Goal: Complete application form

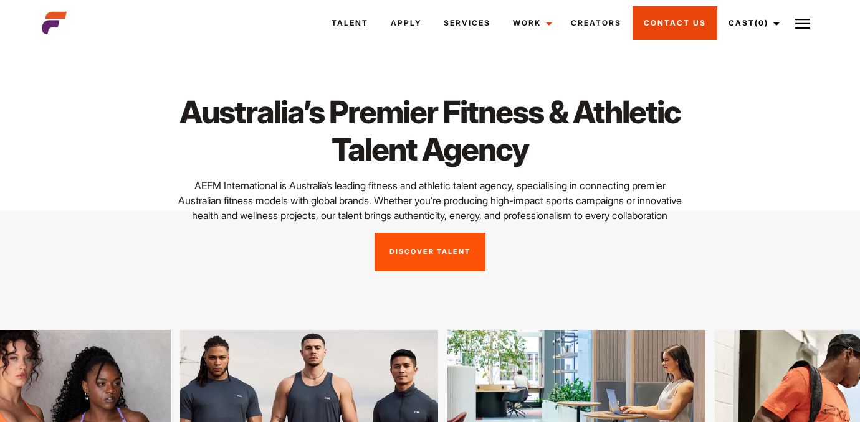
scroll to position [3, 0]
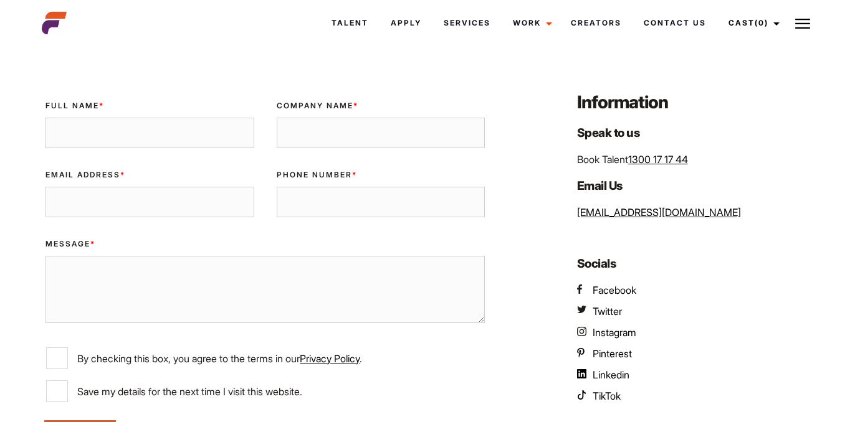
scroll to position [105, 0]
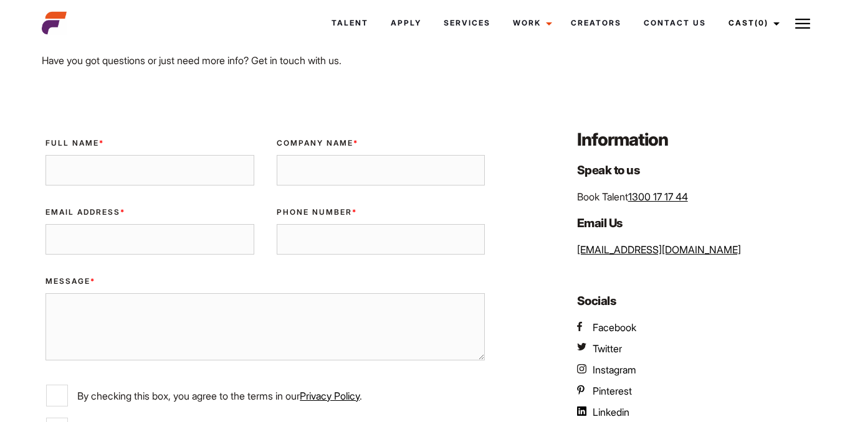
click at [178, 174] on input "Full Name *" at bounding box center [149, 170] width 208 height 31
type input "LUKE"
click at [146, 232] on input "Email Address *" at bounding box center [149, 239] width 208 height 31
click at [337, 159] on input "Company Name *" at bounding box center [381, 170] width 208 height 31
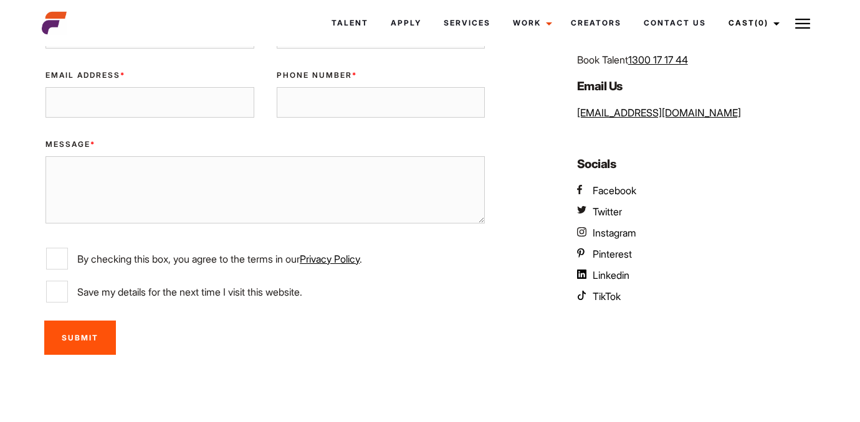
scroll to position [67, 0]
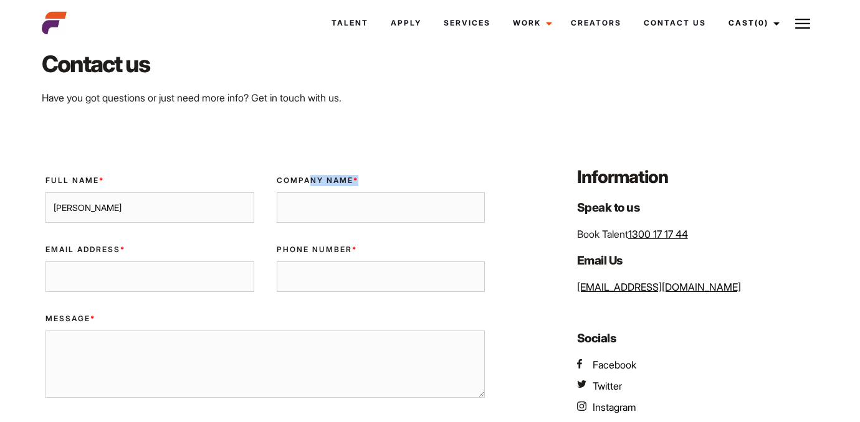
drag, startPoint x: 311, startPoint y: 179, endPoint x: 442, endPoint y: 180, distance: 131.5
click at [436, 180] on label "Company Name *" at bounding box center [381, 180] width 208 height 11
click at [465, 175] on label "Company Name *" at bounding box center [381, 180] width 208 height 11
click at [465, 192] on input "Company Name *" at bounding box center [381, 207] width 208 height 31
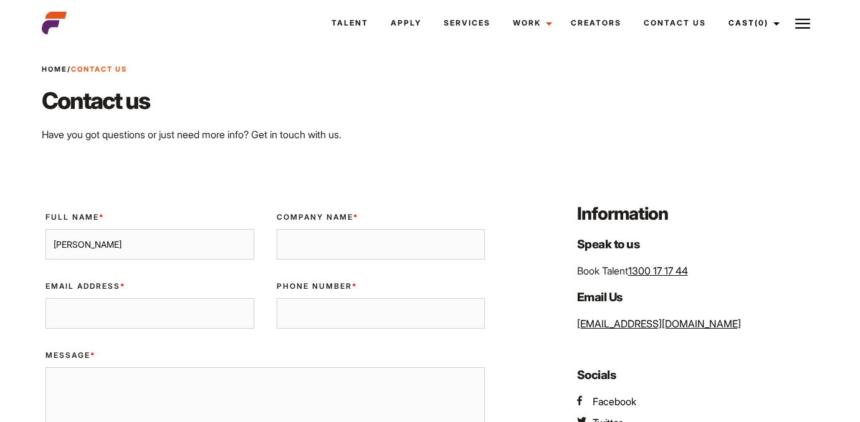
scroll to position [69, 0]
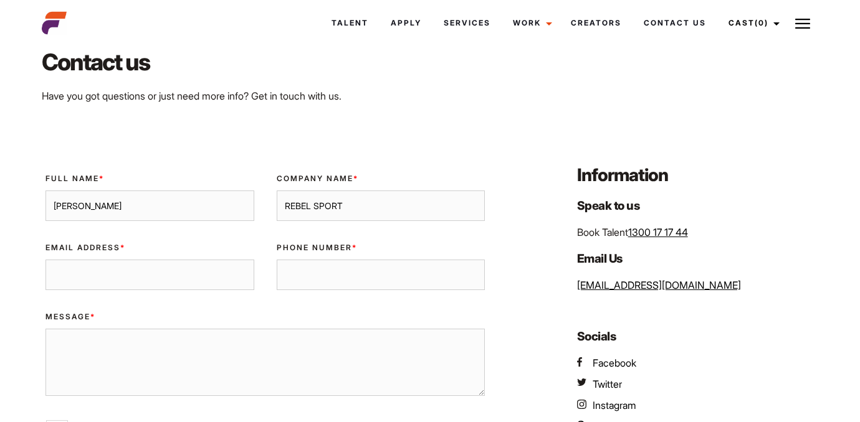
type input "REBEL SPORT"
click at [183, 289] on input "Email Address *" at bounding box center [149, 275] width 208 height 31
type input "L"
type input "[EMAIL_ADDRESS][DOMAIN_NAME]"
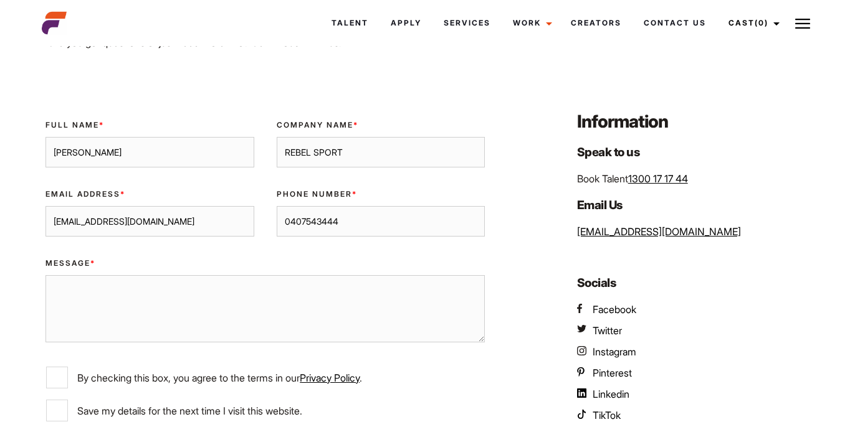
scroll to position [169, 0]
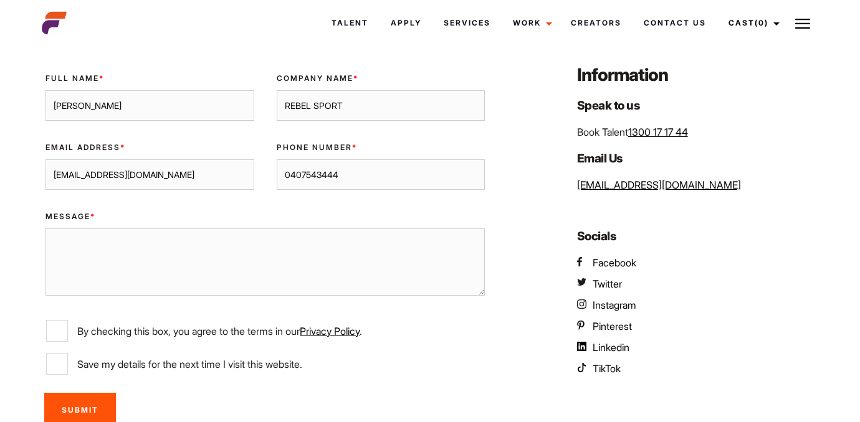
type input "0407543444"
click at [507, 220] on div "Validate Email UUID Full Name * LUKE Company Name * REBEL SPORT Email Address *…" at bounding box center [429, 249] width 791 height 373
click at [136, 336] on label "By checking this box, you agree to the terms in our Privacy Policy ." at bounding box center [265, 331] width 438 height 22
click at [68, 336] on input "By checking this box, you agree to the terms in our Privacy Policy ." at bounding box center [57, 331] width 22 height 22
checkbox input "true"
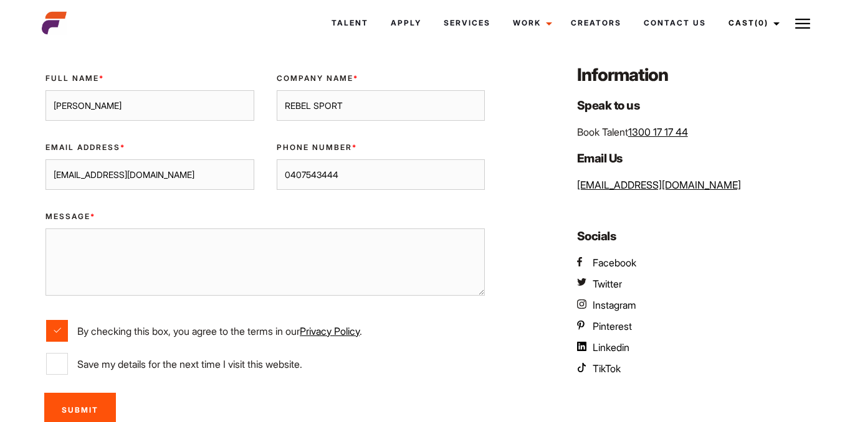
click at [158, 371] on label "Save my details for the next time I visit this website." at bounding box center [265, 364] width 438 height 22
click at [68, 371] on input "Save my details for the next time I visit this website." at bounding box center [57, 364] width 22 height 22
checkbox input "true"
click at [255, 234] on textarea "Message *" at bounding box center [264, 262] width 439 height 67
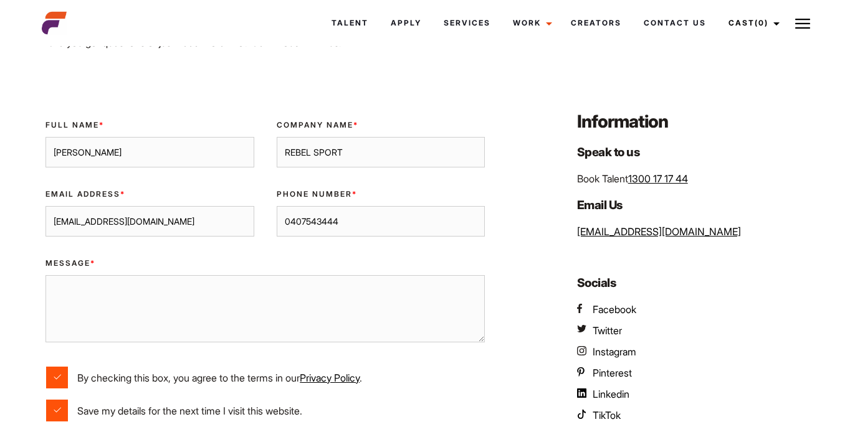
scroll to position [98, 0]
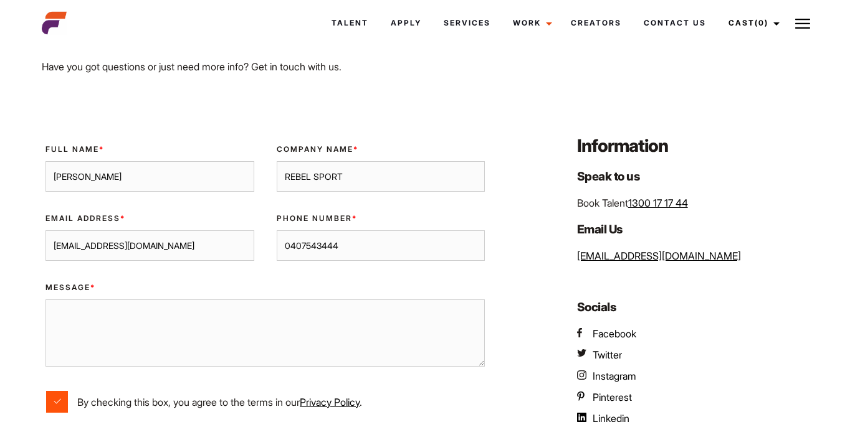
drag, startPoint x: 60, startPoint y: 178, endPoint x: 125, endPoint y: 178, distance: 64.2
click at [125, 178] on input "LUKE" at bounding box center [149, 176] width 208 height 31
click at [169, 194] on div "Full Name * Luke" at bounding box center [149, 168] width 230 height 69
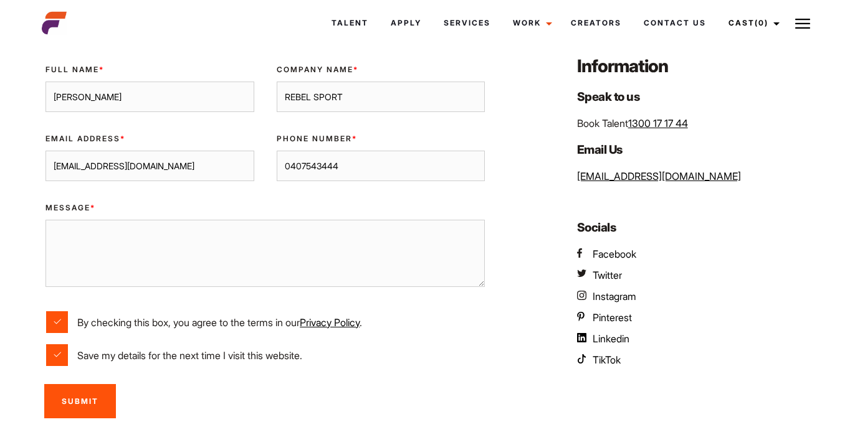
click at [169, 209] on label "Message *" at bounding box center [264, 207] width 439 height 11
click at [169, 220] on textarea "Message *" at bounding box center [264, 253] width 439 height 67
click at [169, 248] on textarea "Message *" at bounding box center [264, 253] width 439 height 67
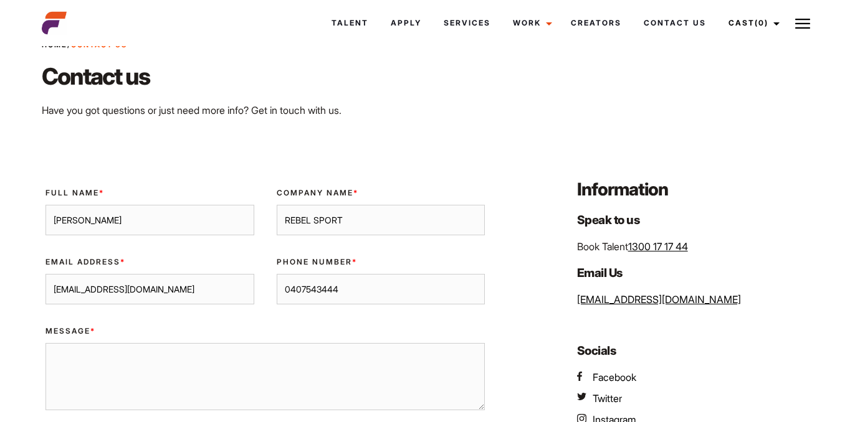
scroll to position [149, 0]
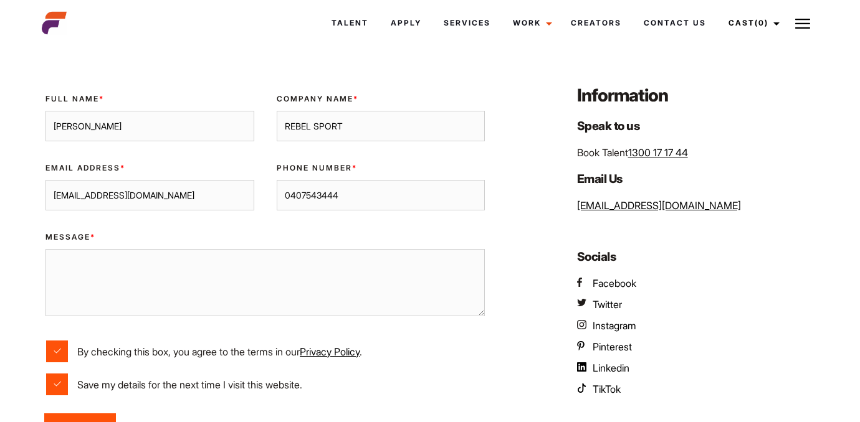
click at [266, 278] on textarea "Message *" at bounding box center [264, 282] width 439 height 67
click at [184, 133] on input "Luke" at bounding box center [149, 126] width 208 height 31
type input "Luke Reece"
click at [191, 157] on div "Email Address * lukereece7@yahoo.com.au" at bounding box center [149, 187] width 230 height 69
click at [173, 264] on textarea "Message *" at bounding box center [264, 282] width 439 height 67
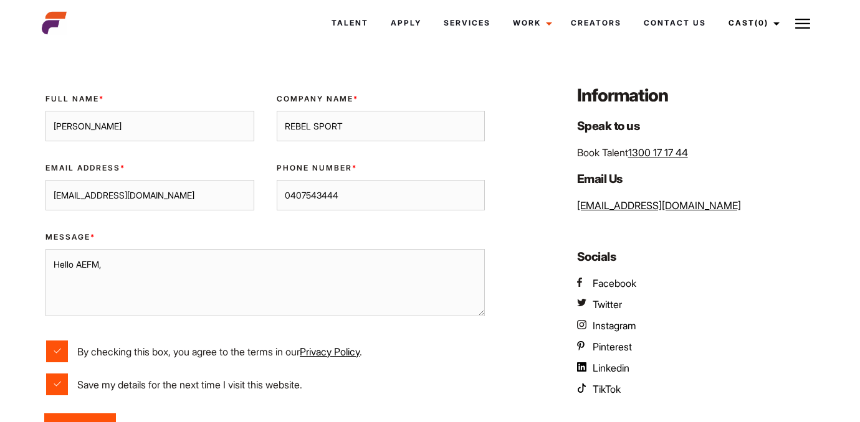
click at [75, 267] on textarea "Hello AEFM," at bounding box center [264, 282] width 439 height 67
click at [131, 262] on textarea "Hello Recruitment team of AEFM," at bounding box center [264, 282] width 439 height 67
click at [185, 313] on textarea "Hello Recruitment Team of AEFM," at bounding box center [264, 282] width 439 height 67
click at [117, 286] on textarea "Hello Recruitment Team of AEFM, I would like to apply" at bounding box center [264, 282] width 439 height 67
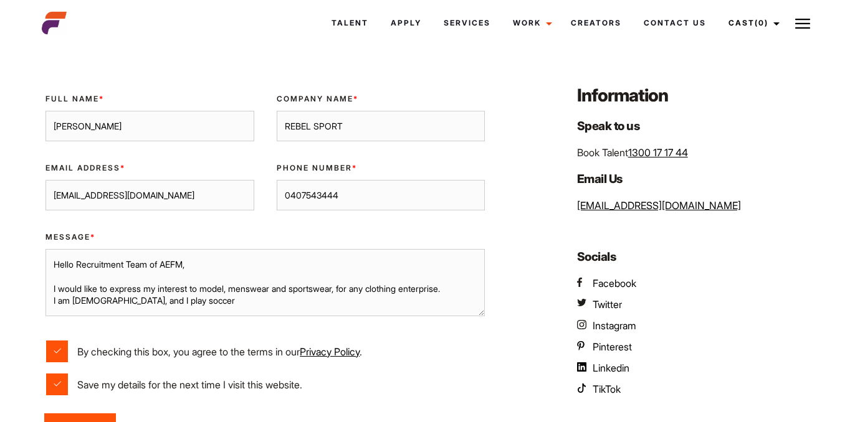
click at [174, 300] on textarea "Hello Recruitment Team of AEFM, I would like to express my interest to model, m…" at bounding box center [264, 282] width 439 height 67
click at [173, 303] on textarea "Hello Recruitment Team of AEFM, I would like to express my interest to model, m…" at bounding box center [264, 282] width 439 height 67
click at [264, 299] on textarea "Hello Recruitment Team of AEFM, I would like to express my interest to model, m…" at bounding box center [264, 282] width 439 height 67
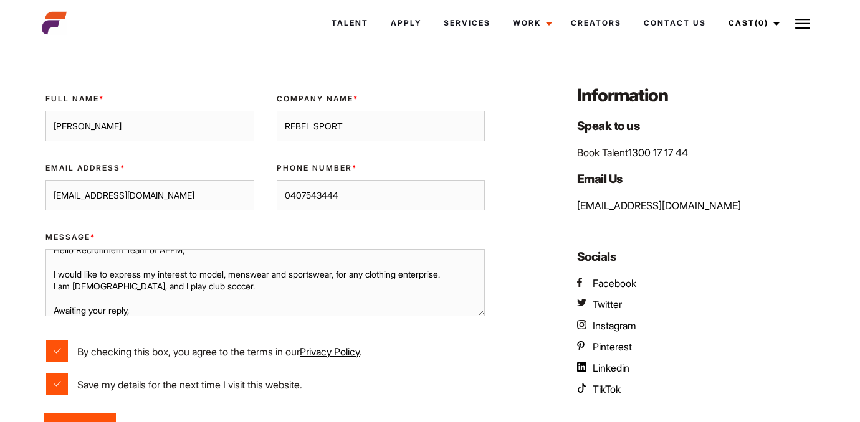
scroll to position [27, 0]
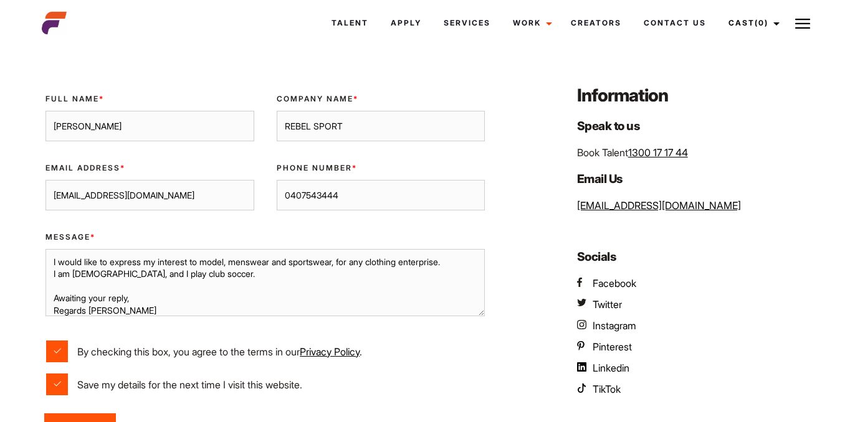
click at [145, 297] on textarea "Hello Recruitment Team of AEFM, I would like to express my interest to model, m…" at bounding box center [264, 282] width 439 height 67
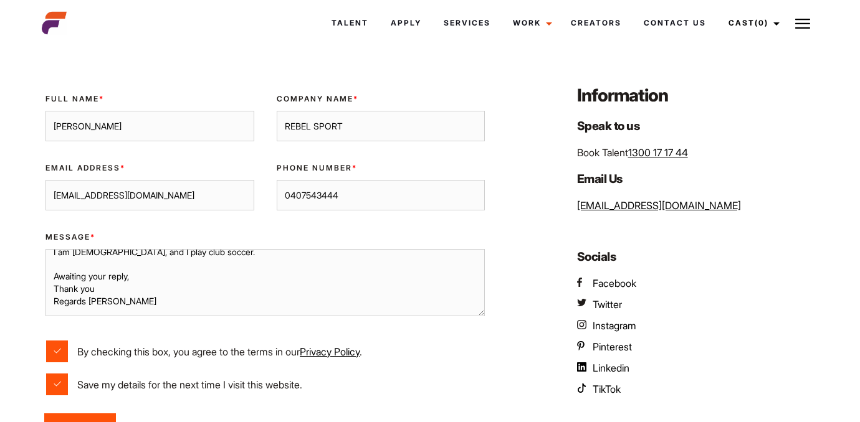
click at [52, 300] on textarea "Hello Recruitment Team of AEFM, I would like to express my interest to model, m…" at bounding box center [264, 282] width 439 height 67
click at [107, 300] on textarea "Hello Recruitment Team of AEFM, I would like to express my interest to model, m…" at bounding box center [264, 282] width 439 height 67
click at [134, 286] on textarea "Hello Recruitment Team of AEFM, I would like to express my interest to model, m…" at bounding box center [264, 282] width 439 height 67
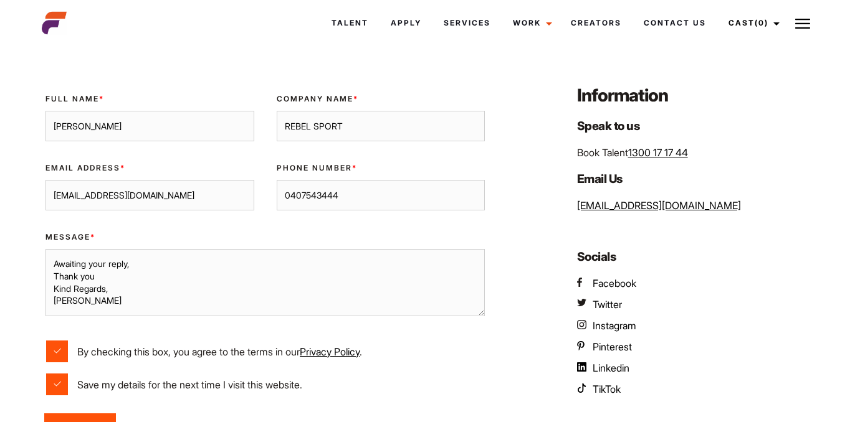
scroll to position [61, 0]
click at [156, 260] on textarea "Hello Recruitment Team of AEFM, I would like to express my interest to model, m…" at bounding box center [264, 282] width 439 height 67
click at [102, 275] on textarea "Hello Recruitment Team of AEFM, I would like to express my interest to model, m…" at bounding box center [264, 282] width 439 height 67
click at [124, 292] on textarea "Hello Recruitment Team of AEFM, I would like to express my interest to model, m…" at bounding box center [264, 282] width 439 height 67
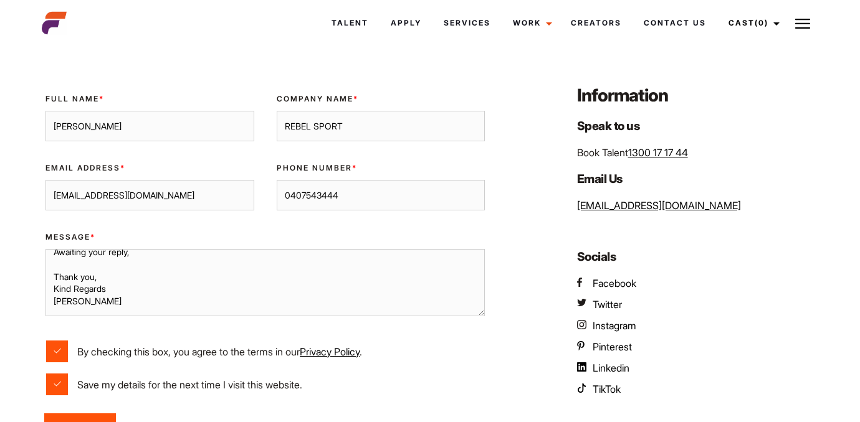
click at [102, 311] on textarea "Hello Recruitment Team of AEFM, I would like to express my interest to model, m…" at bounding box center [264, 282] width 439 height 67
type textarea "Hello Recruitment Team of AEFM, I would like to express my interest to model, m…"
click at [268, 187] on div "Phone Number * 0407543444" at bounding box center [380, 187] width 230 height 69
click at [295, 120] on input "REBEL SPORT" at bounding box center [381, 126] width 208 height 31
drag, startPoint x: 311, startPoint y: 126, endPoint x: 289, endPoint y: 126, distance: 22.4
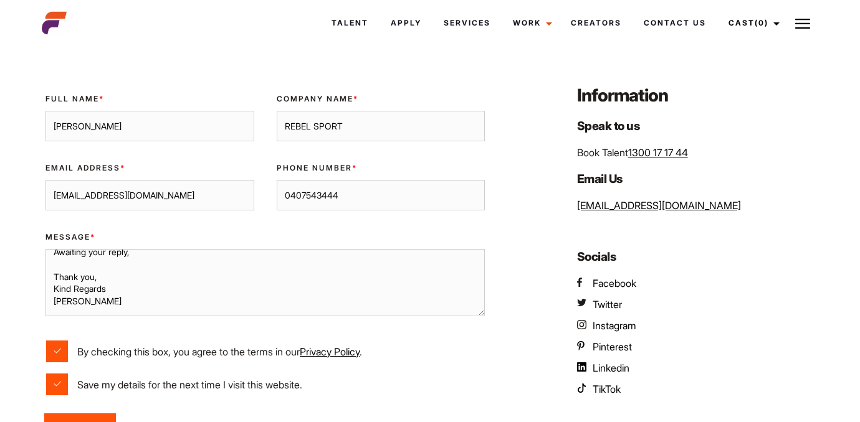
click at [289, 126] on input "REBEL SPORT" at bounding box center [381, 126] width 208 height 31
drag, startPoint x: 313, startPoint y: 125, endPoint x: 358, endPoint y: 118, distance: 45.5
click at [358, 125] on input "Rebel SPORT" at bounding box center [381, 126] width 208 height 31
type input "Rebel Sport"
click at [268, 156] on div "Phone Number * 0407543444" at bounding box center [380, 187] width 230 height 69
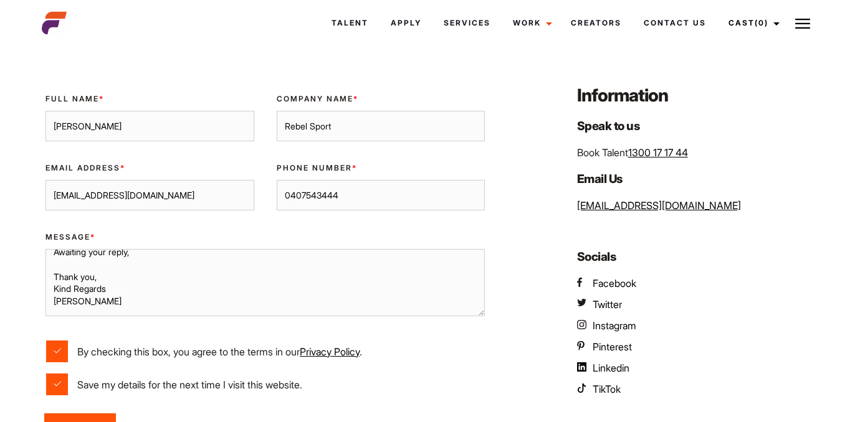
click at [154, 132] on input "Luke Reece" at bounding box center [149, 126] width 208 height 31
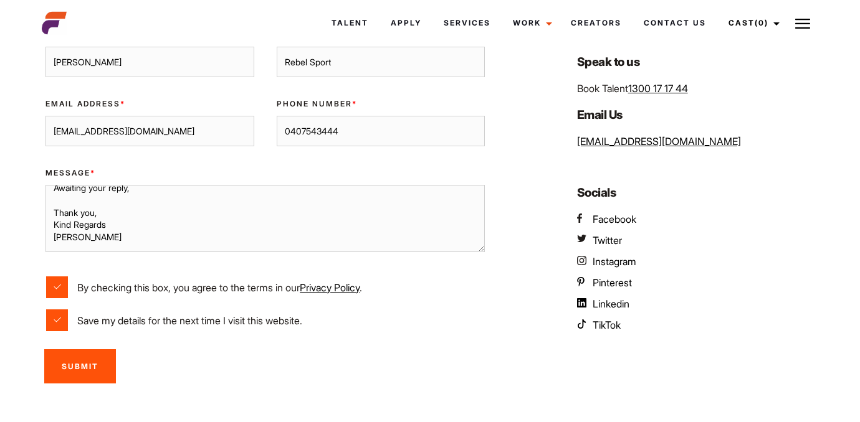
click at [116, 59] on input "Luke Fonseca" at bounding box center [149, 62] width 208 height 31
type input "Luke Fonseca"
click at [159, 236] on textarea "Hello Recruitment Team of AEFM, I would like to express my interest to model, m…" at bounding box center [264, 218] width 439 height 67
paste textarea "Fonseca"
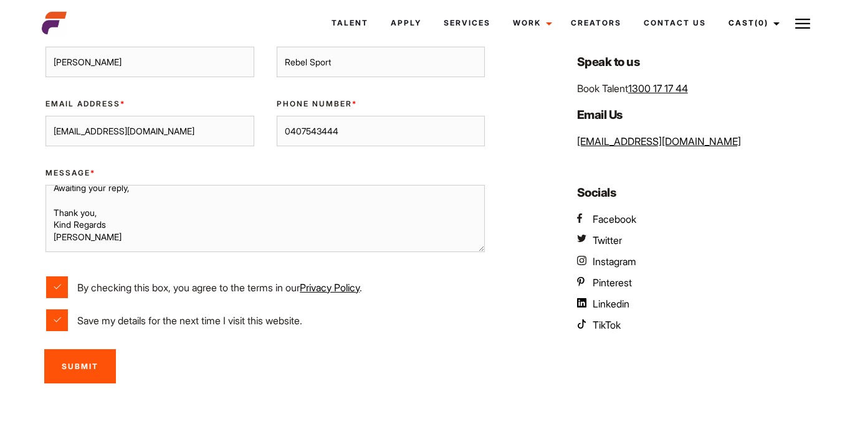
type textarea "Hello Recruitment Team of AEFM, I would like to express my interest to model, m…"
click at [212, 179] on div "Message * Hello Recruitment Team of AEFM, I would like to express my interest t…" at bounding box center [265, 212] width 462 height 108
click at [90, 371] on input "Submit" at bounding box center [80, 366] width 72 height 34
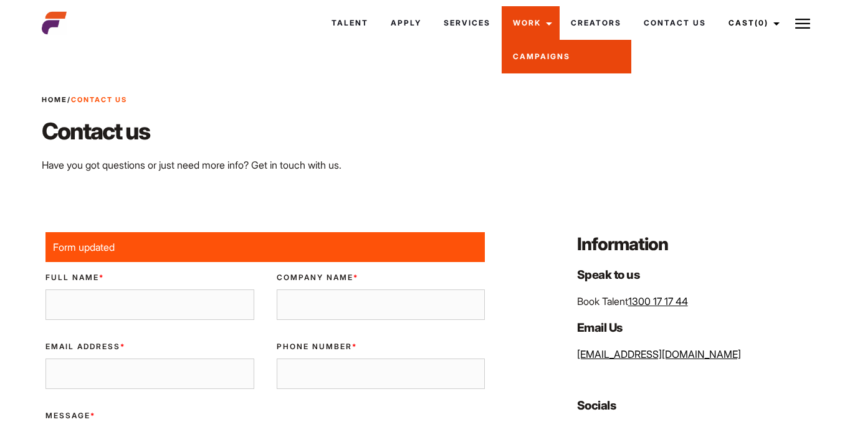
click at [526, 54] on link "Campaigns" at bounding box center [566, 57] width 130 height 34
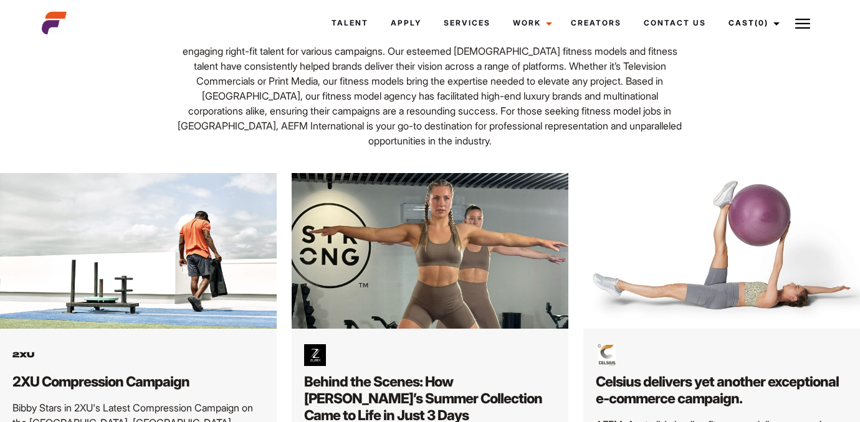
scroll to position [215, 0]
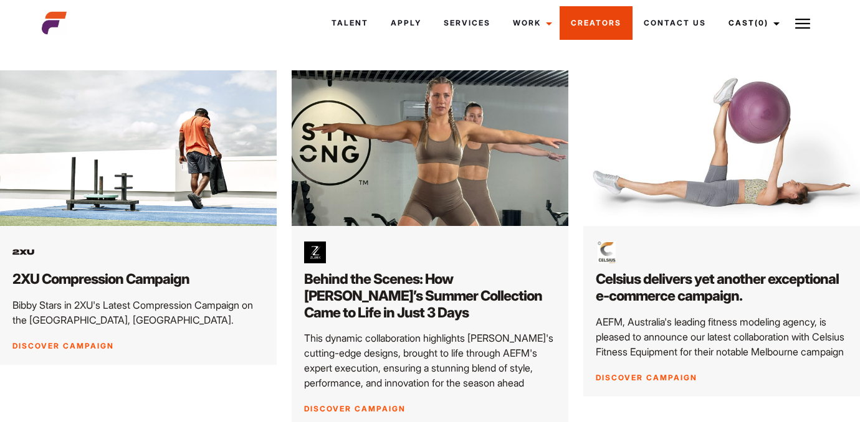
click at [577, 18] on link "Creators" at bounding box center [595, 23] width 73 height 34
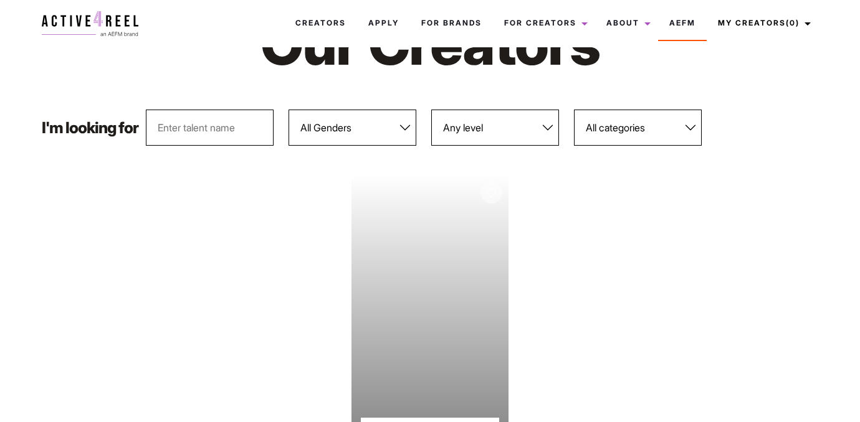
scroll to position [103, 0]
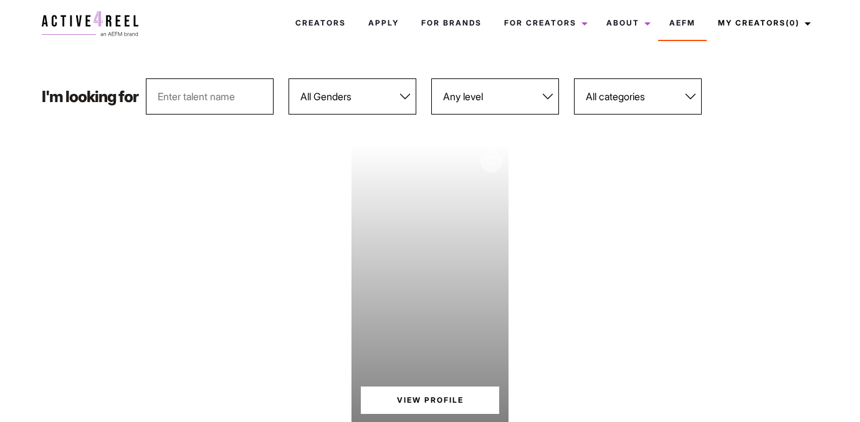
click at [356, 93] on select "All Genders Female Male" at bounding box center [352, 96] width 128 height 36
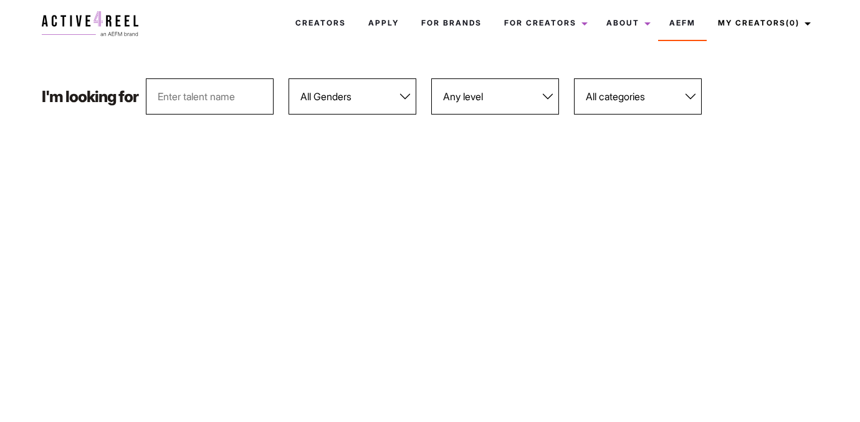
select select "562"
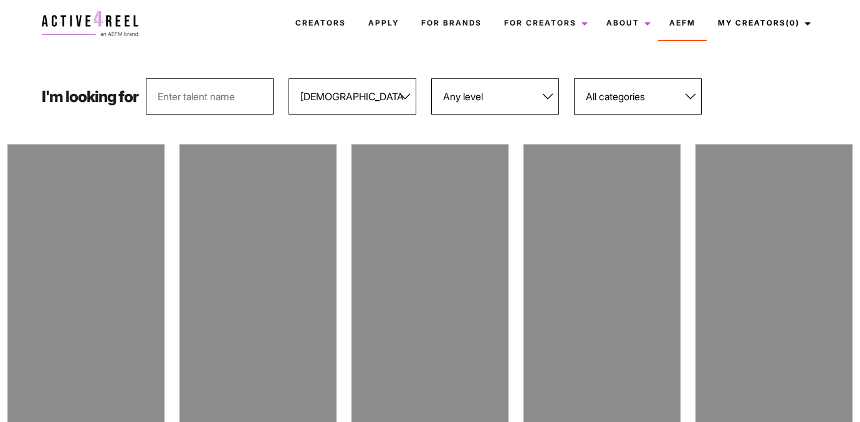
click at [513, 92] on select "Any level Bronze Silver Platinum Gold Diamond" at bounding box center [495, 96] width 128 height 36
click at [596, 102] on select "All categories Athletic Footwear Reviewers Female Supplement Testing & Review" at bounding box center [638, 96] width 128 height 36
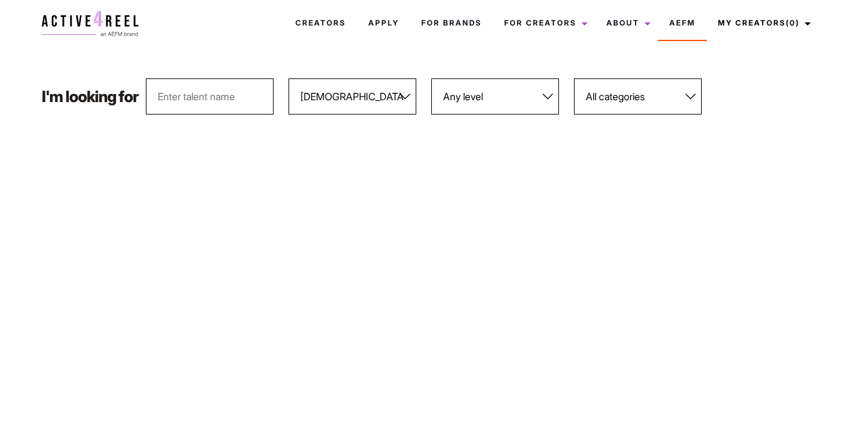
click at [431, 135] on body "Creators Apply For Brands For Creators Creator Hub About News FAQs Testimonials…" at bounding box center [430, 401] width 860 height 908
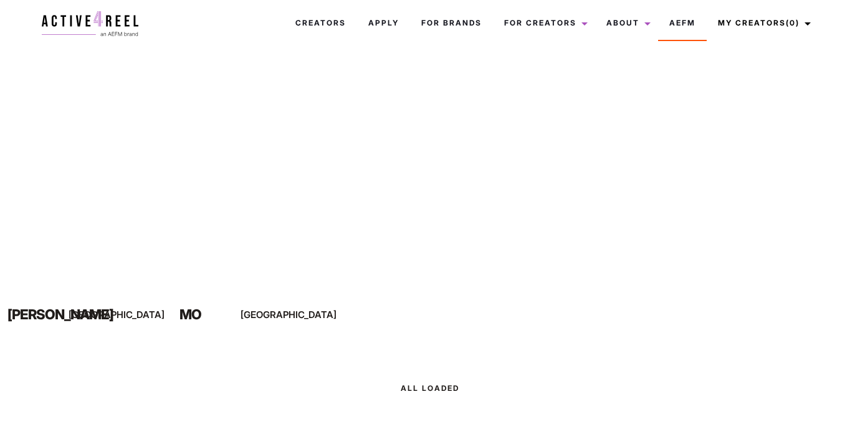
scroll to position [252, 0]
